Goal: Transaction & Acquisition: Purchase product/service

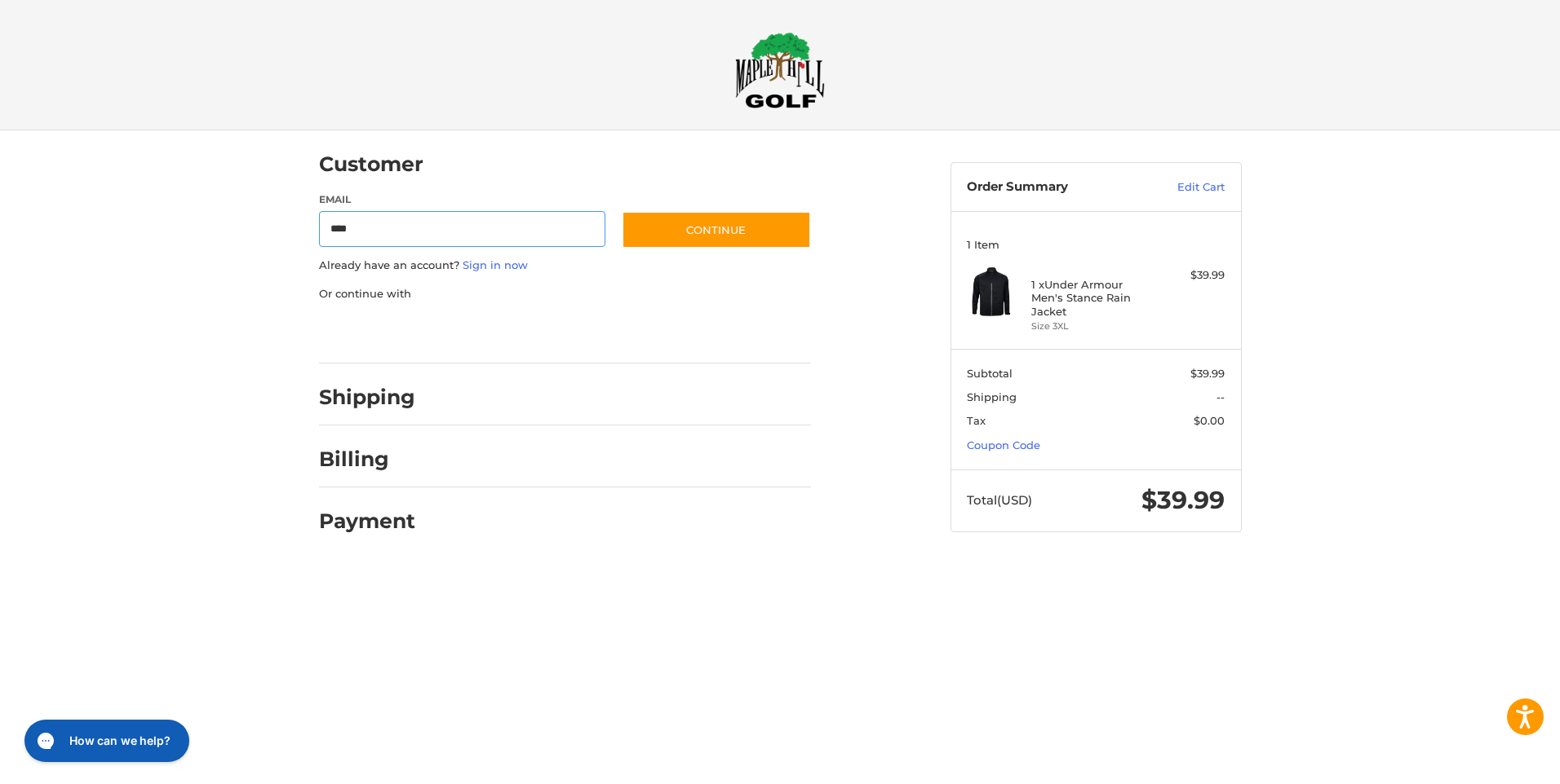
type input "**********"
click at [725, 230] on button "Continue" at bounding box center [716, 230] width 189 height 37
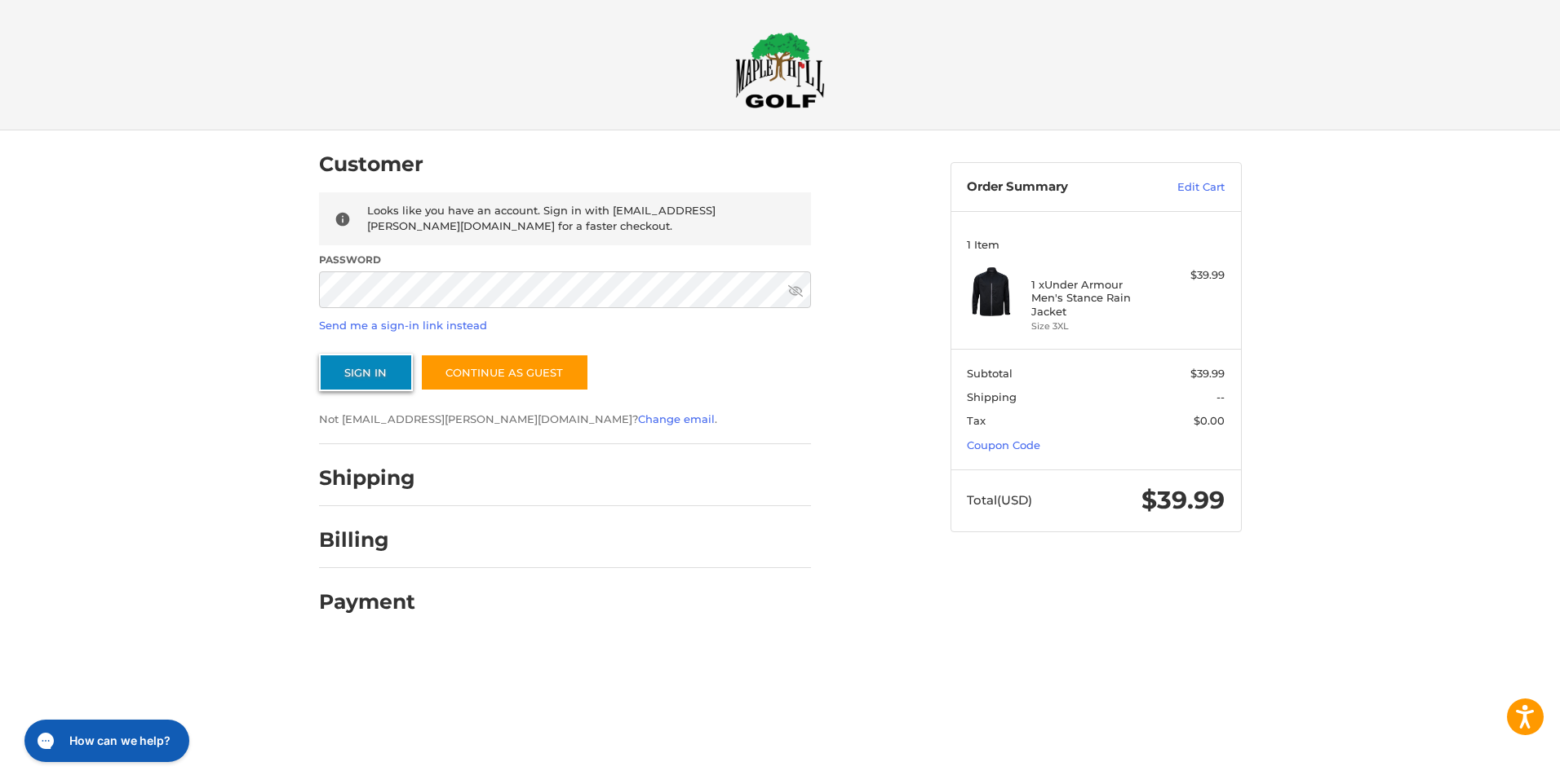
click at [346, 367] on button "Sign In" at bounding box center [366, 373] width 94 height 37
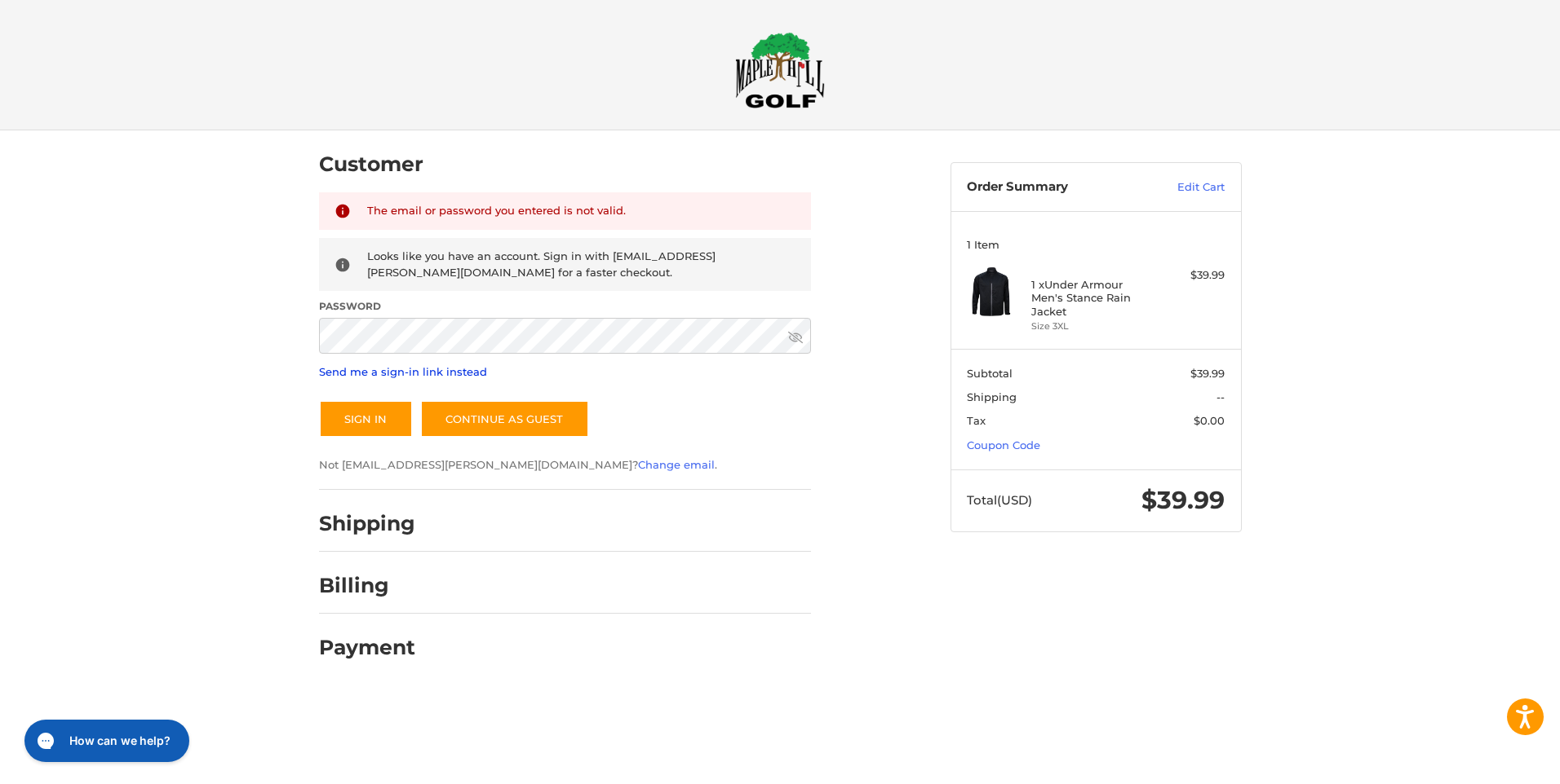
click at [426, 372] on link "Send me a sign-in link instead" at bounding box center [403, 371] width 168 height 13
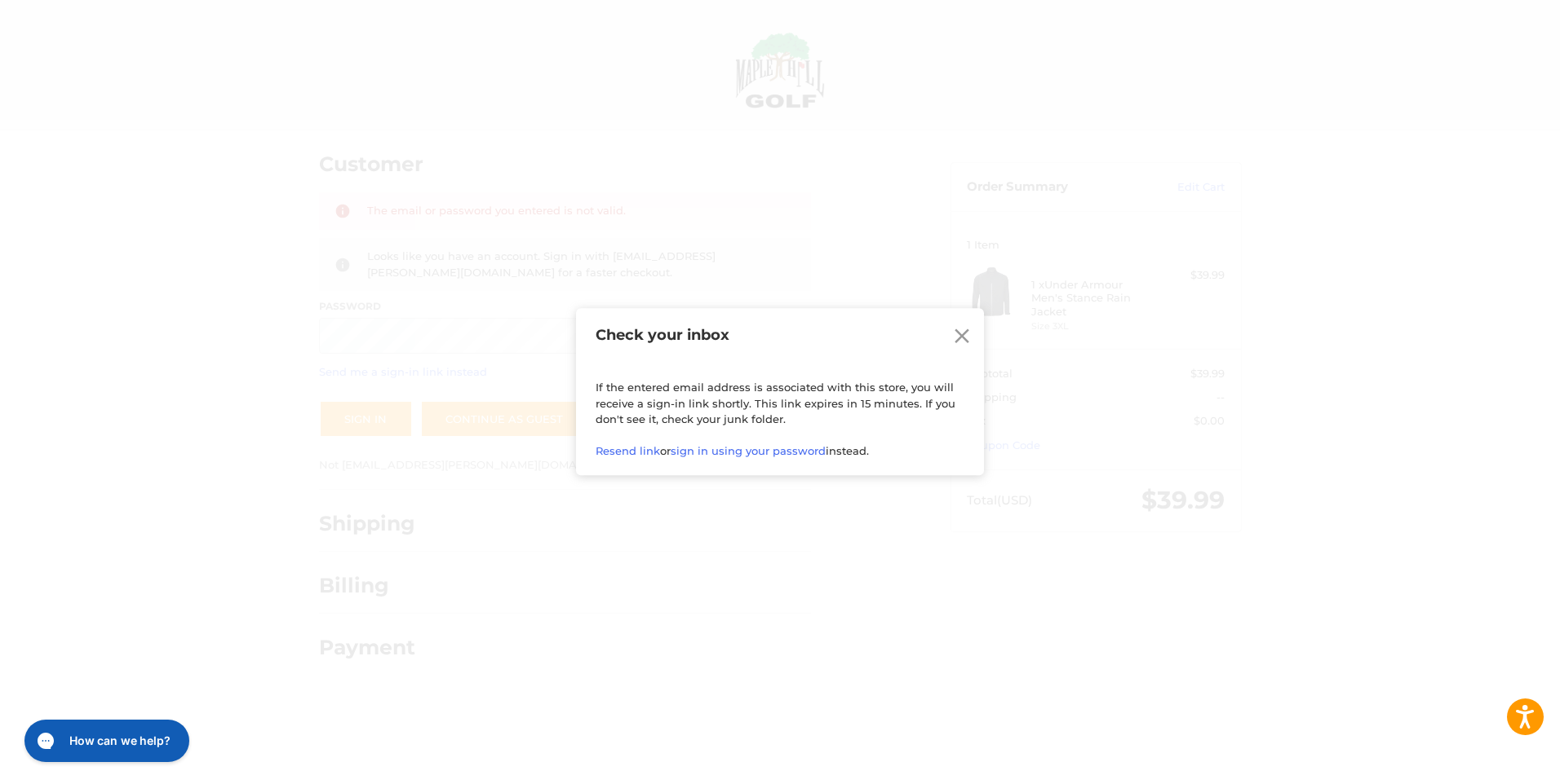
click at [966, 336] on icon at bounding box center [961, 337] width 25 height 25
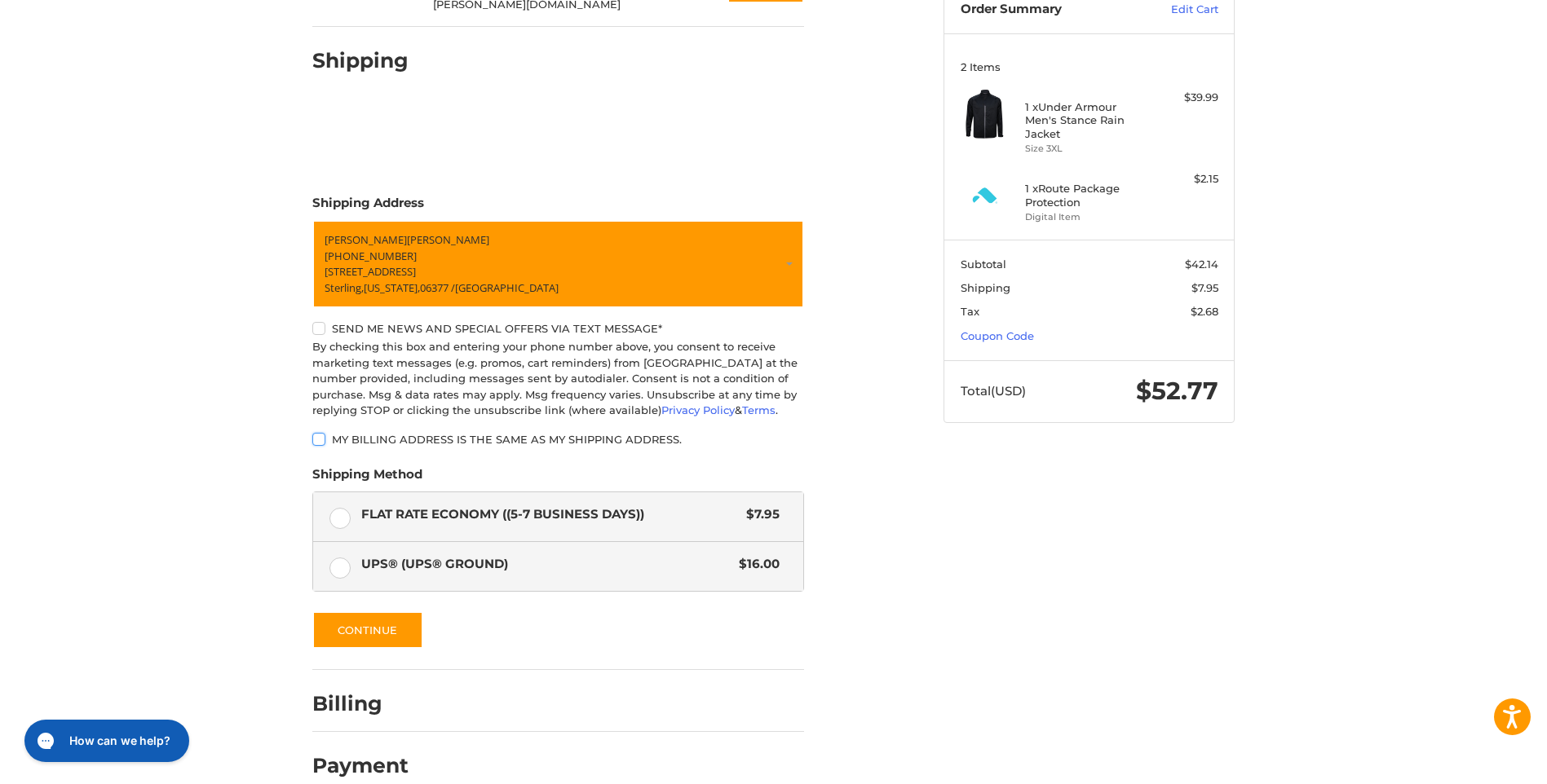
scroll to position [194, 0]
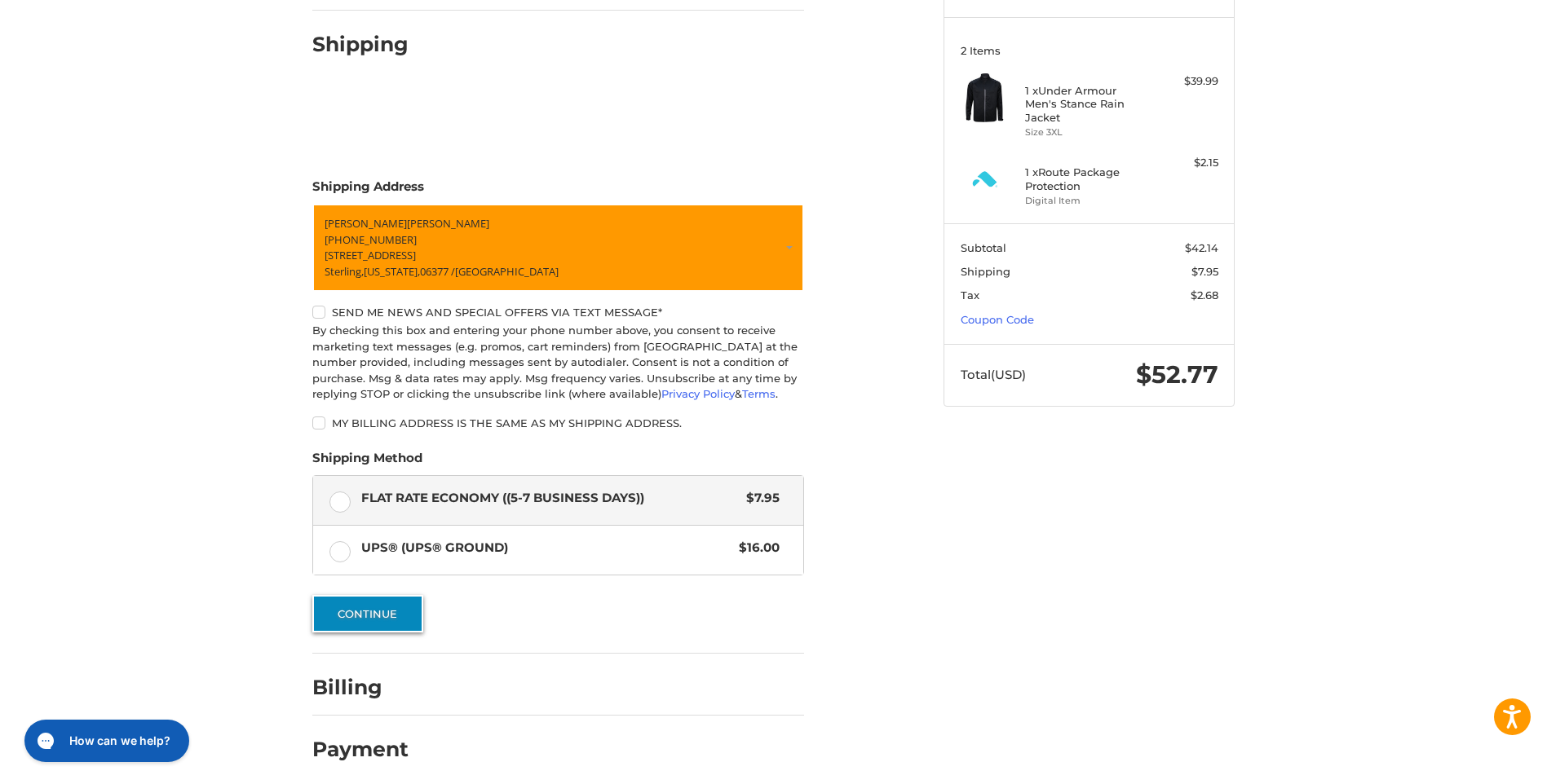
click at [382, 604] on button "Continue" at bounding box center [367, 614] width 111 height 37
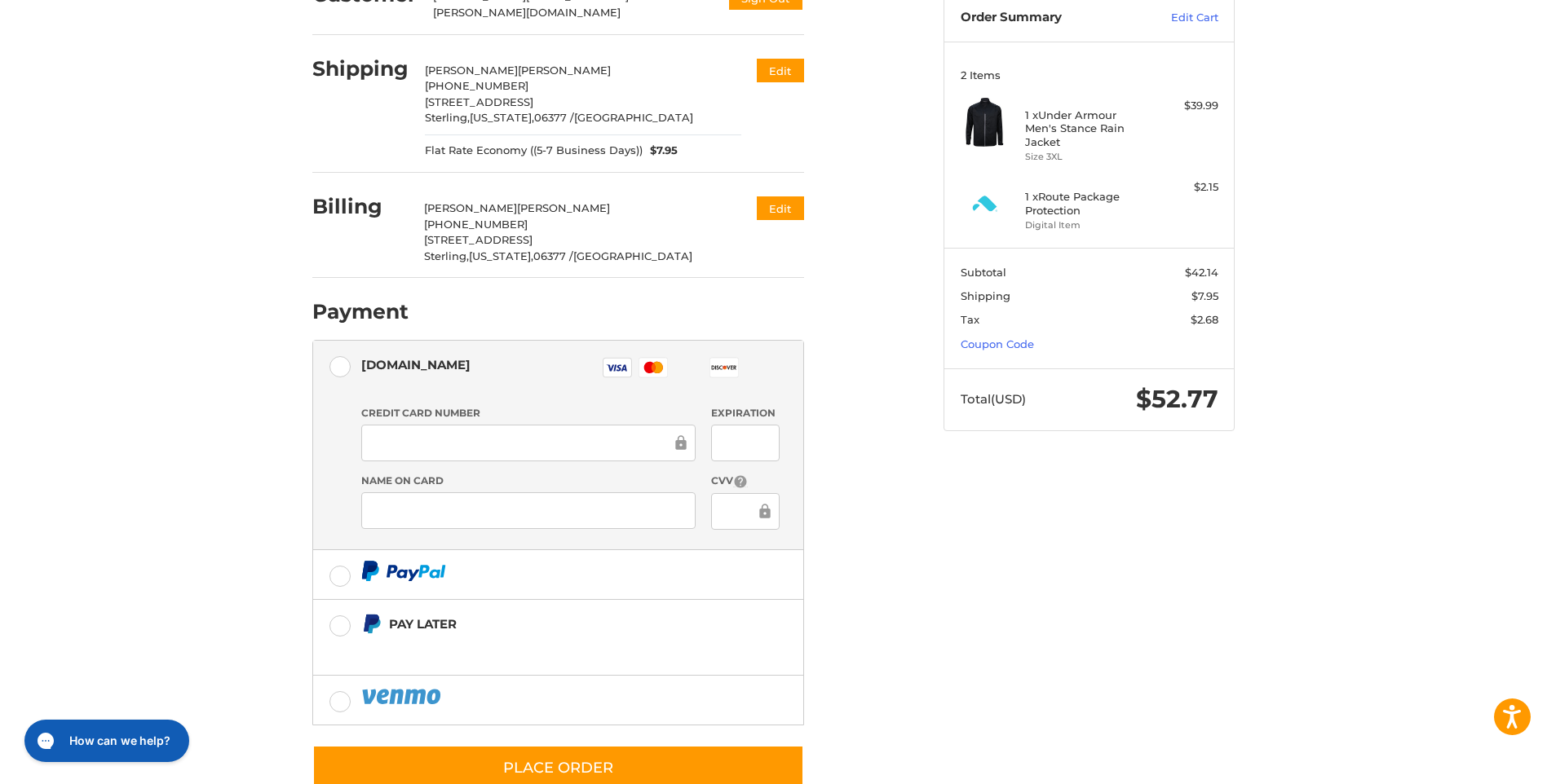
scroll to position [204, 0]
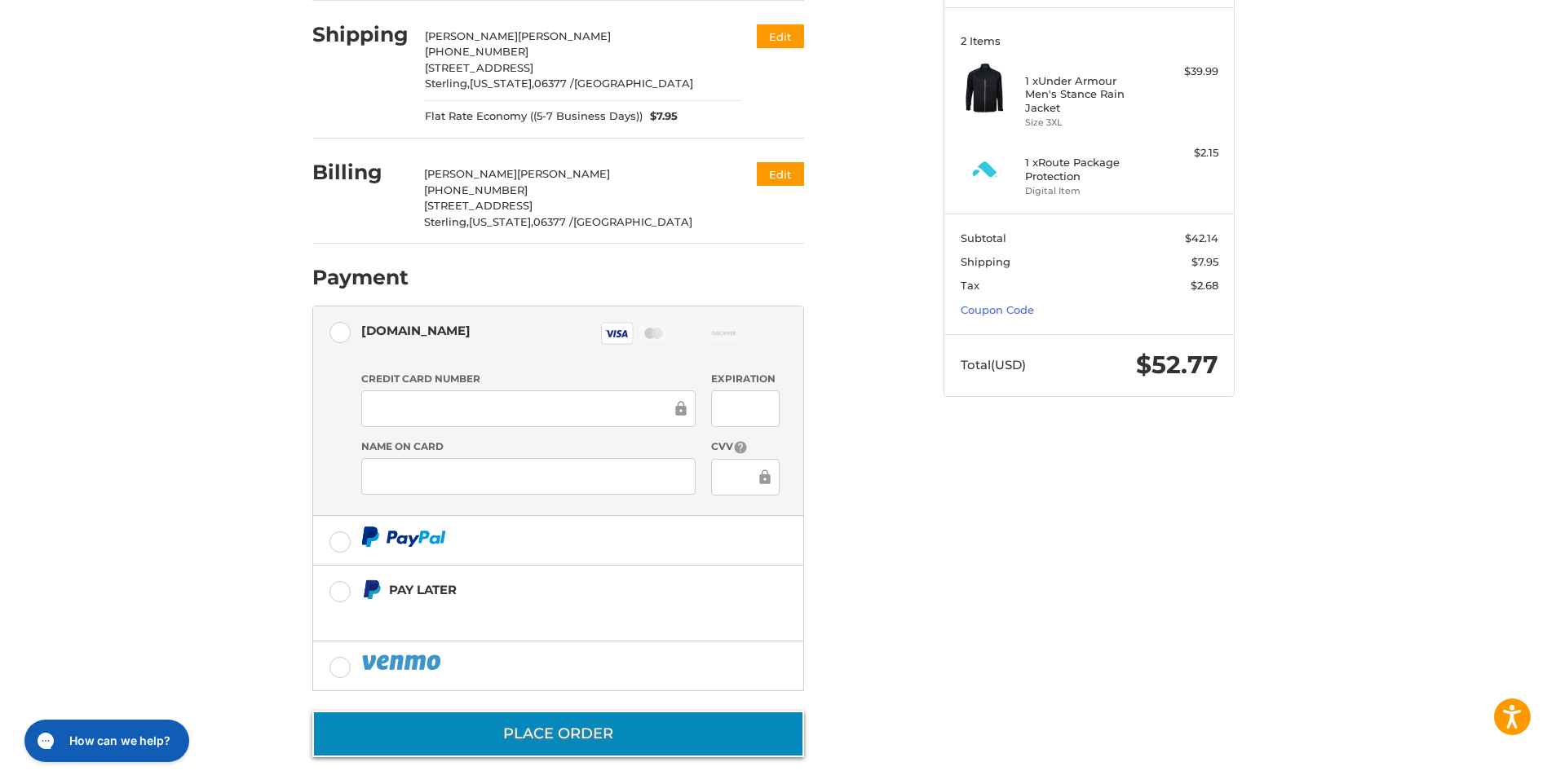
click at [561, 732] on button "Place Order" at bounding box center [558, 733] width 492 height 46
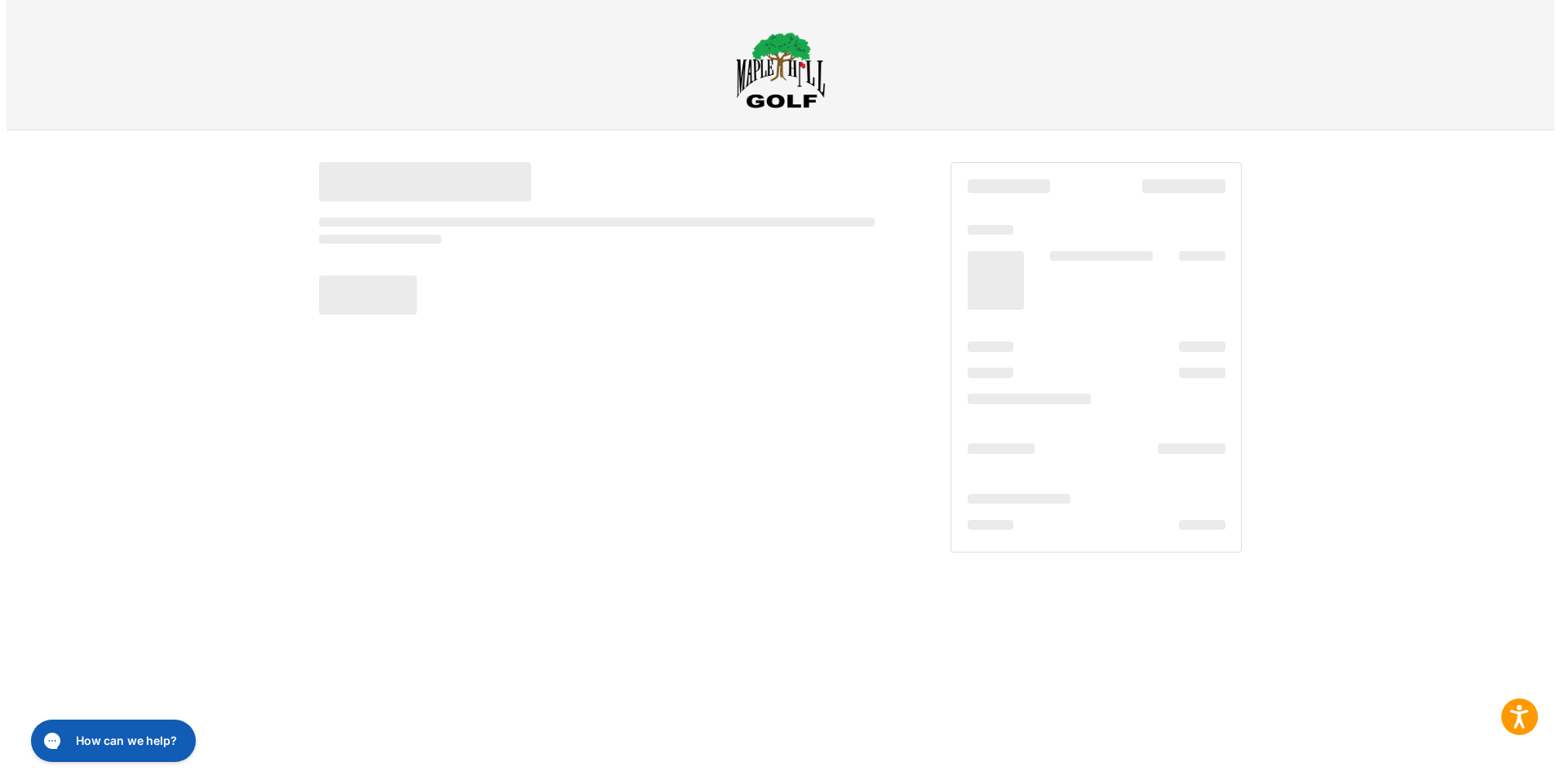
scroll to position [0, 0]
